Goal: Find specific page/section: Find specific page/section

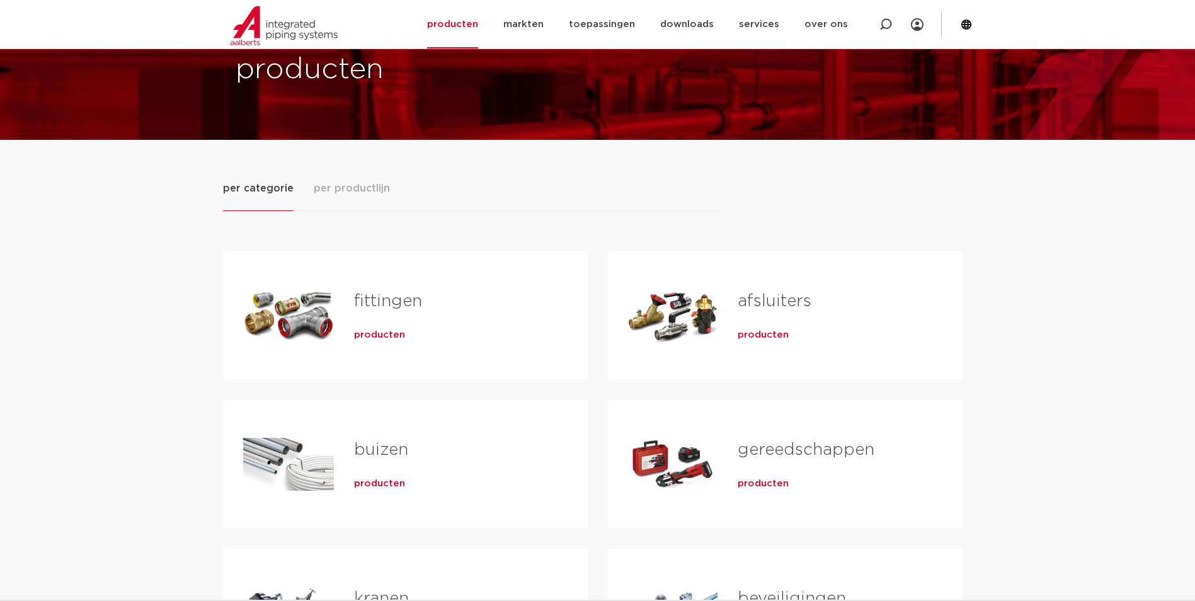
click at [373, 302] on link "fittingen" at bounding box center [388, 301] width 68 height 16
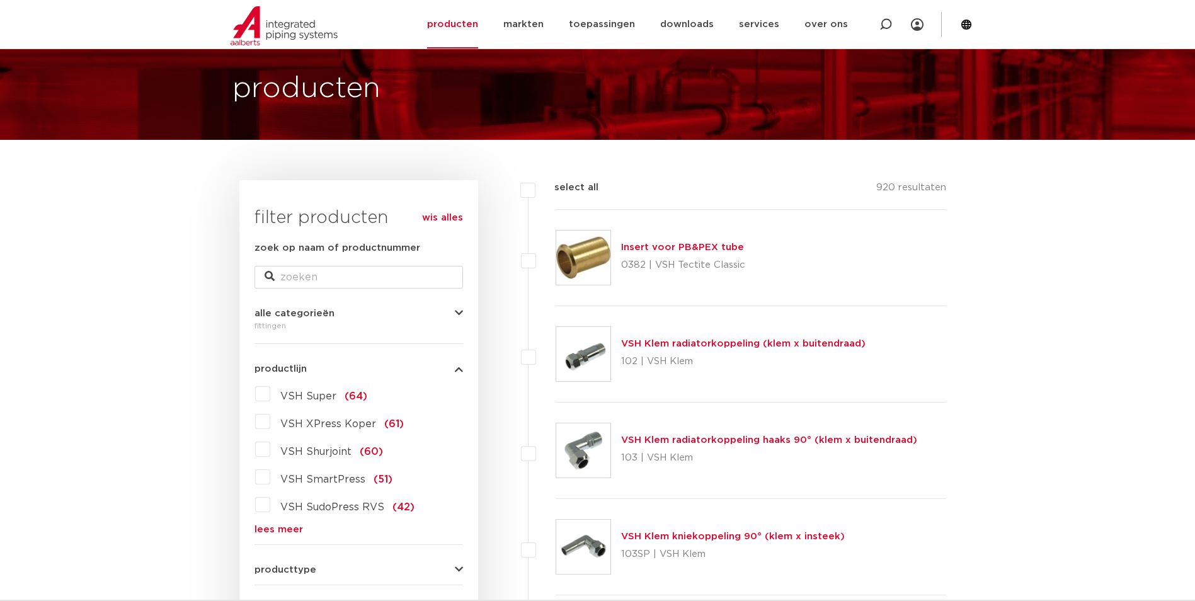
click at [308, 398] on span "VSH Super" at bounding box center [308, 396] width 56 height 10
click at [0, 0] on input "VSH Super (64)" at bounding box center [0, 0] width 0 height 0
